Goal: Information Seeking & Learning: Understand process/instructions

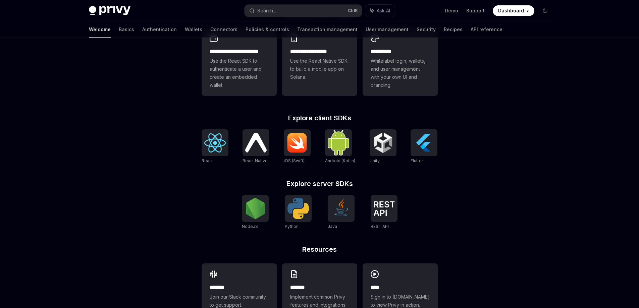
scroll to position [225, 0]
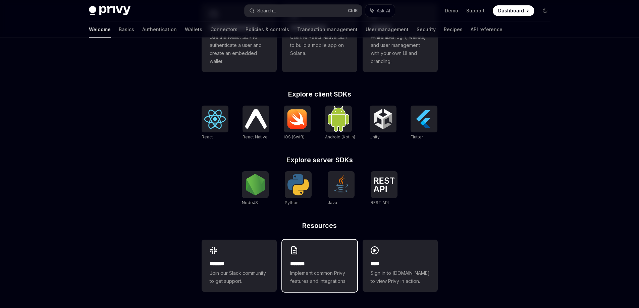
click at [305, 259] on div "******* Implement common Privy features and integrations." at bounding box center [319, 266] width 75 height 52
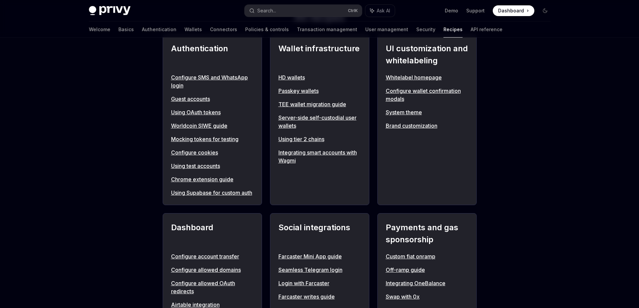
scroll to position [302, 0]
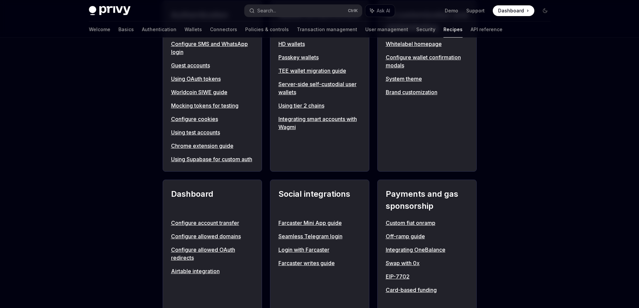
click at [325, 254] on link "Login with Farcaster" at bounding box center [320, 250] width 83 height 8
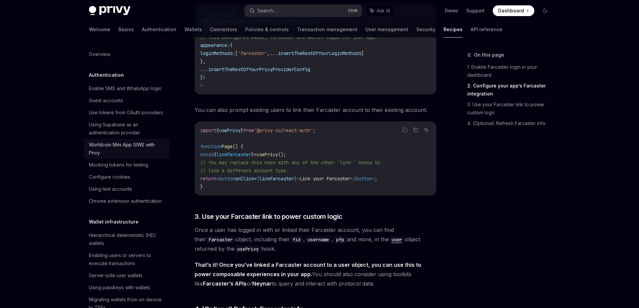
scroll to position [302, 0]
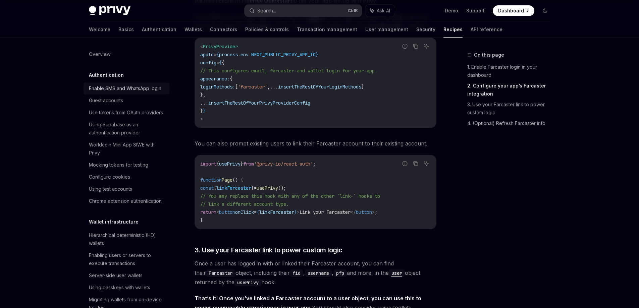
click at [121, 93] on div "Enable SMS and WhatsApp login" at bounding box center [125, 89] width 72 height 8
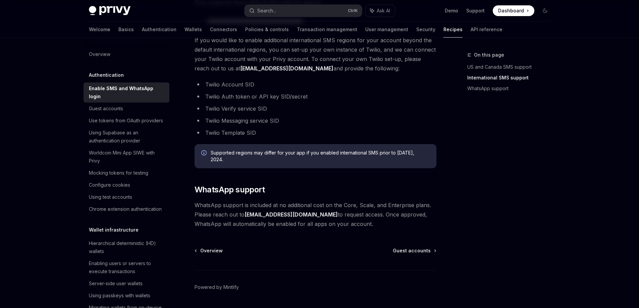
scroll to position [356, 0]
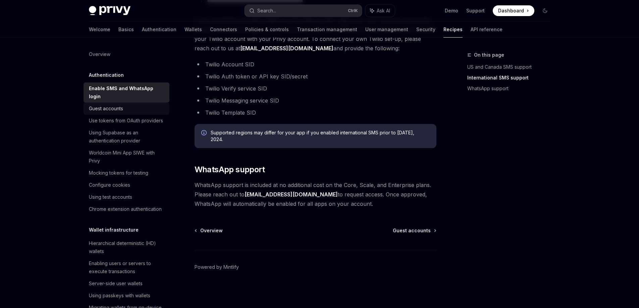
click at [134, 110] on div "Guest accounts" at bounding box center [127, 109] width 77 height 8
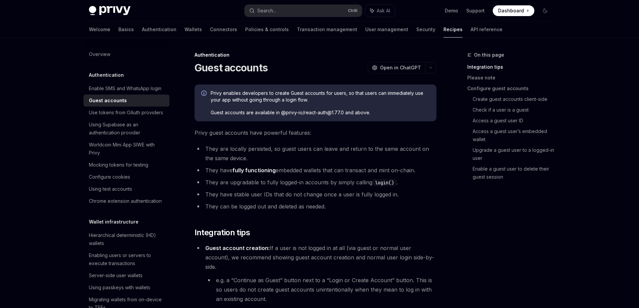
scroll to position [34, 0]
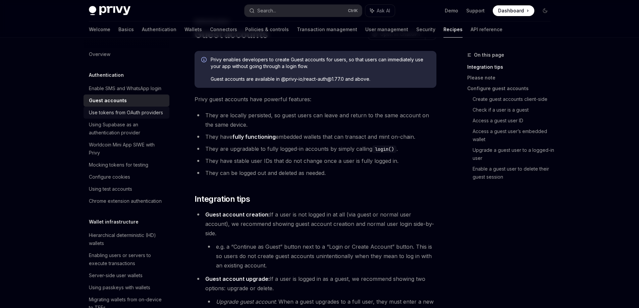
click at [130, 117] on div "Use tokens from OAuth providers" at bounding box center [126, 113] width 74 height 8
type textarea "*"
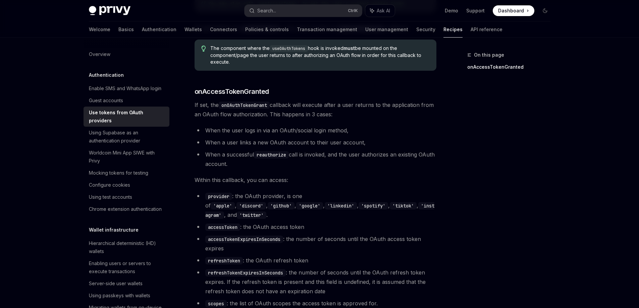
scroll to position [235, 0]
